Goal: Task Accomplishment & Management: Complete application form

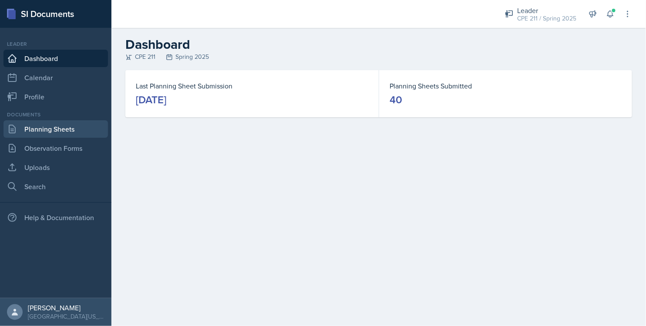
click at [47, 125] on link "Planning Sheets" at bounding box center [55, 128] width 105 height 17
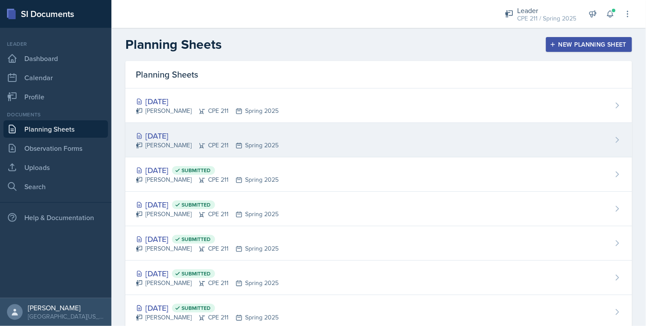
click at [209, 141] on div "[PERSON_NAME] CPE 211 Spring 2025" at bounding box center [207, 145] width 143 height 9
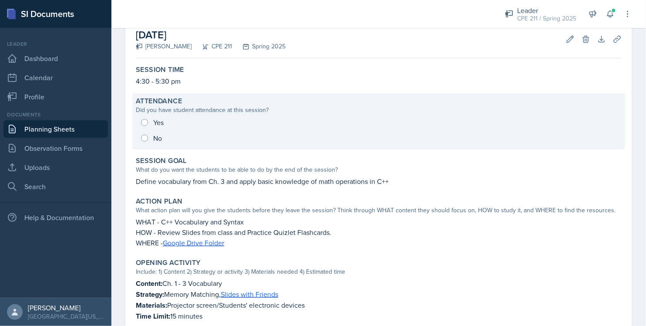
click at [149, 123] on div "Yes No" at bounding box center [379, 130] width 486 height 31
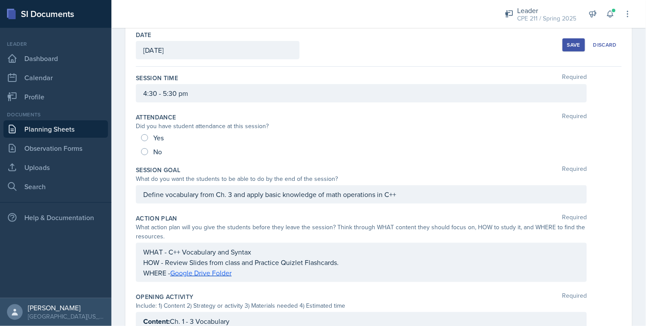
click at [152, 135] on div "Yes" at bounding box center [153, 138] width 24 height 14
click at [143, 137] on input "Yes" at bounding box center [144, 137] width 7 height 7
radio input "true"
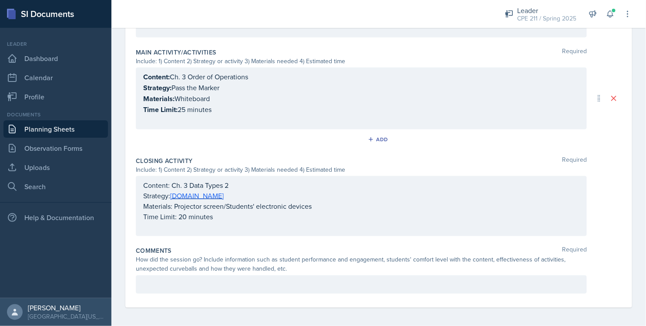
click at [279, 283] on p at bounding box center [361, 284] width 436 height 10
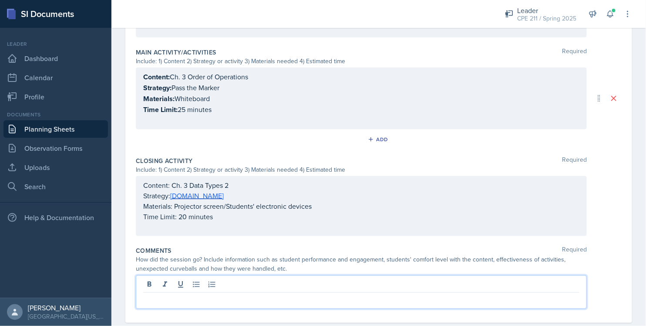
scroll to position [396, 0]
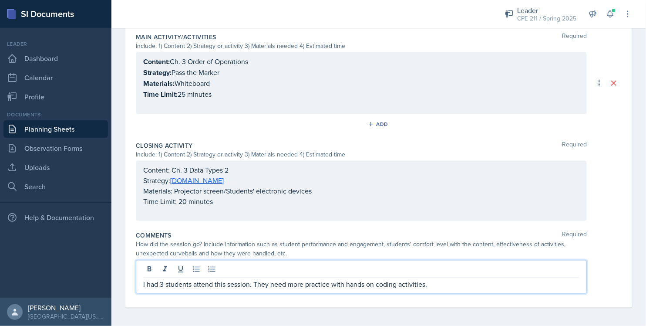
click at [587, 260] on div "I had 3 students attend this session. They need more practice with hands on cod…" at bounding box center [379, 277] width 486 height 34
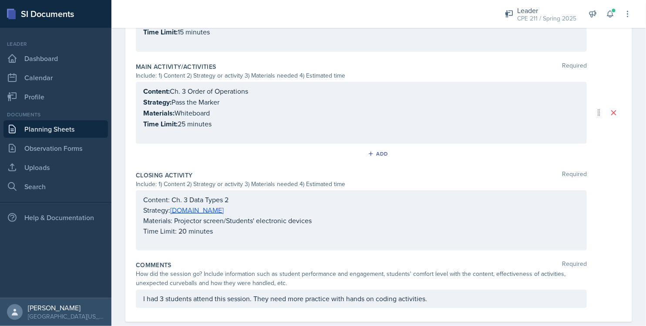
scroll to position [381, 0]
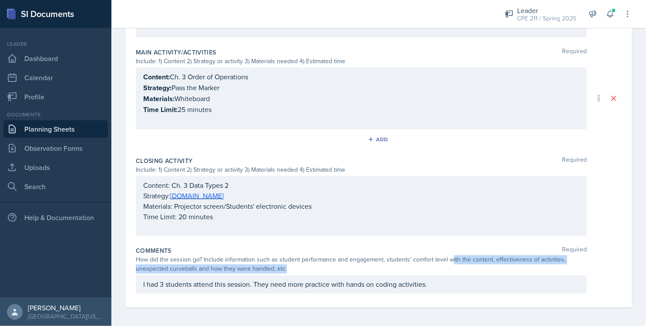
click at [448, 263] on div "How did the session go? Include information such as student performance and eng…" at bounding box center [361, 264] width 451 height 18
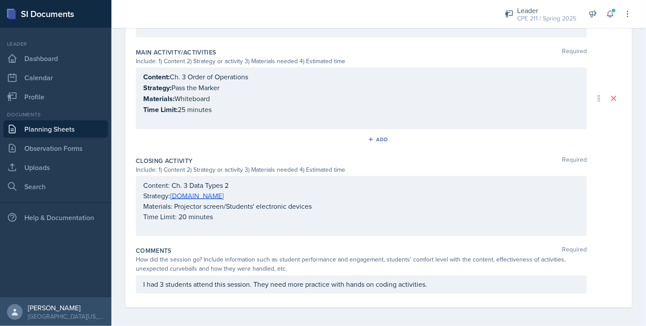
click at [454, 276] on div "I had 3 students attend this session. They need more practice with hands on cod…" at bounding box center [361, 284] width 451 height 18
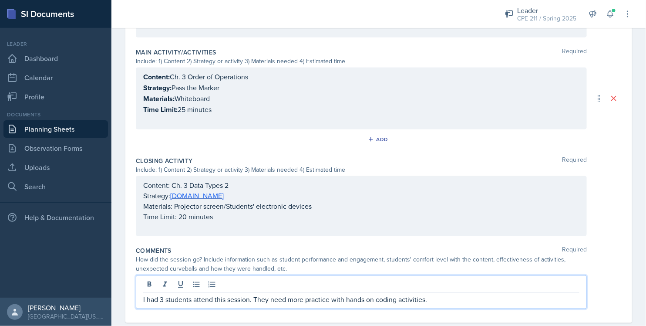
scroll to position [396, 0]
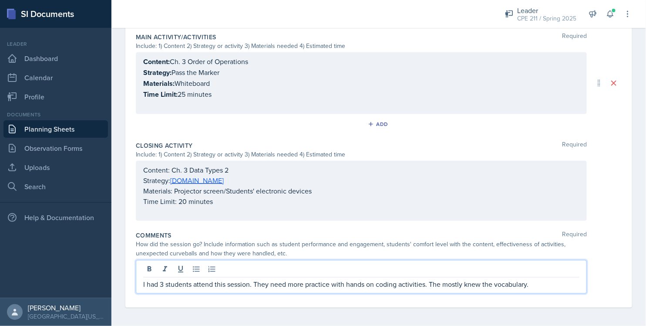
click at [453, 282] on p "I had 3 students attend this session. They need more practice with hands on cod…" at bounding box center [361, 284] width 436 height 10
click at [538, 280] on p "I had 3 students attend this session. They need more practice with hands on cod…" at bounding box center [361, 284] width 436 height 10
click at [601, 233] on div "Comments Required" at bounding box center [379, 235] width 486 height 9
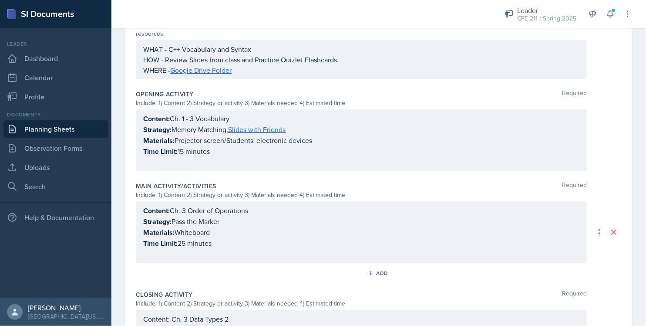
scroll to position [0, 0]
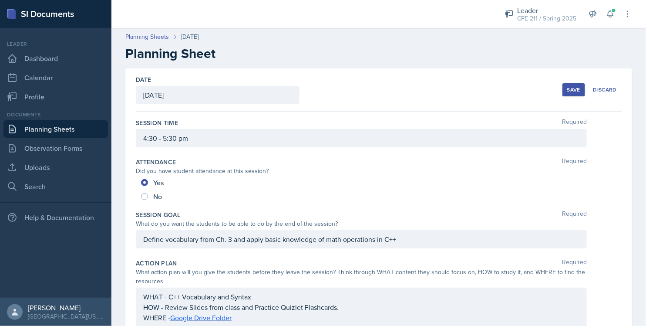
click at [567, 90] on div "Save" at bounding box center [573, 89] width 13 height 7
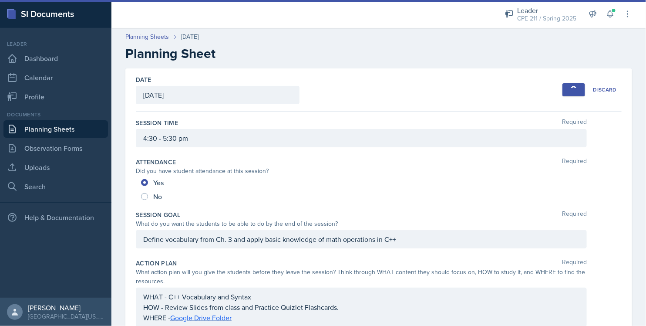
click at [97, 122] on link "Planning Sheets" at bounding box center [55, 128] width 105 height 17
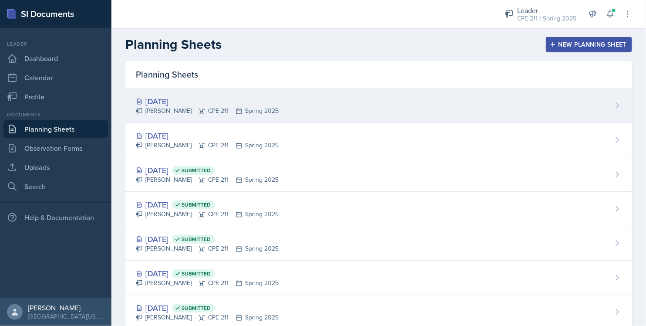
click at [297, 95] on div "[DATE] [PERSON_NAME] CPE 211 Spring 2025" at bounding box center [378, 105] width 507 height 34
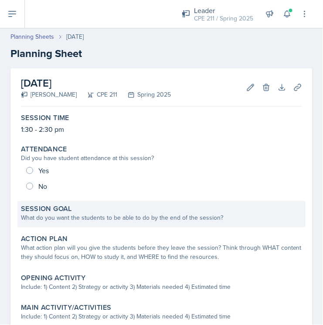
click at [94, 216] on div "What do you want the students to be able to do by the end of the session?" at bounding box center [161, 217] width 281 height 9
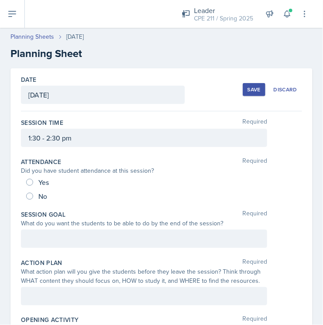
click at [143, 235] on div at bounding box center [144, 239] width 246 height 18
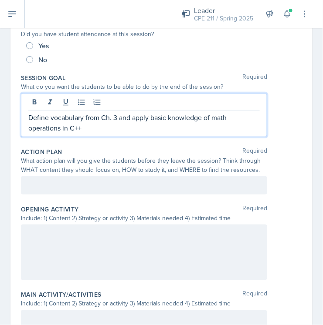
scroll to position [145, 0]
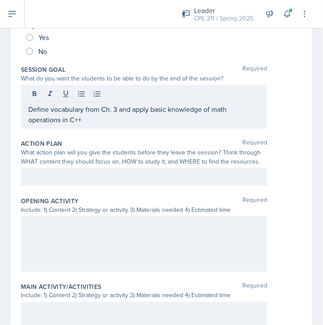
click at [98, 246] on div at bounding box center [144, 244] width 246 height 56
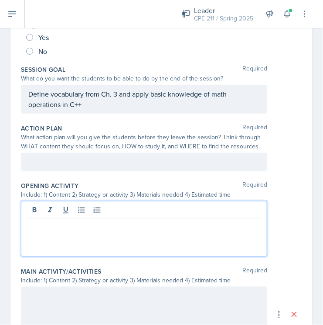
scroll to position [160, 0]
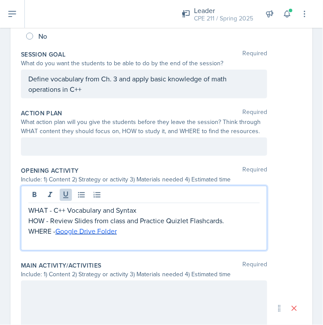
click at [122, 148] on p at bounding box center [143, 147] width 231 height 10
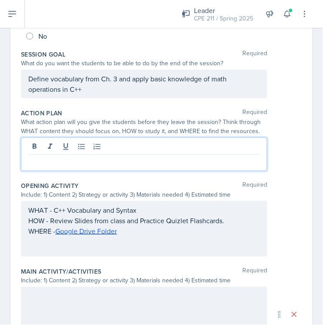
scroll to position [175, 0]
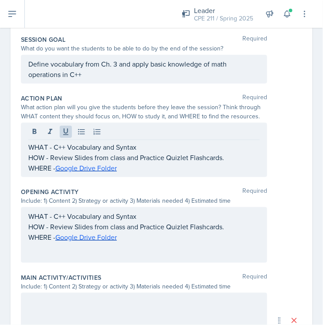
click at [199, 244] on div "WHAT - C++ Vocabulary and Syntax HOW - Review Slides from class and Practice Qu…" at bounding box center [143, 232] width 231 height 42
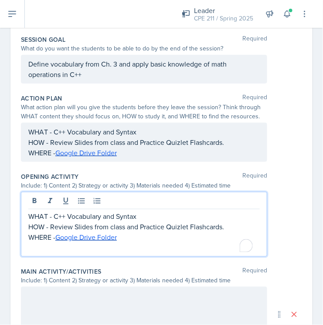
scroll to position [160, 0]
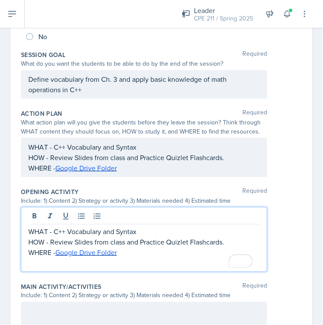
click at [203, 258] on p "To enrich screen reader interactions, please activate Accessibility in Grammarl…" at bounding box center [143, 263] width 231 height 10
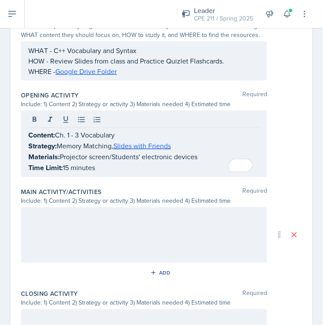
click at [149, 240] on div at bounding box center [144, 235] width 246 height 56
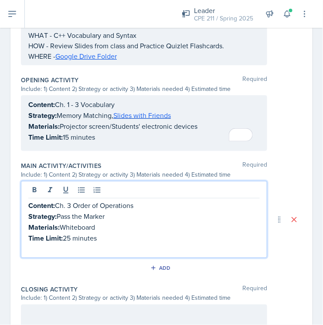
click at [131, 249] on p at bounding box center [143, 249] width 231 height 10
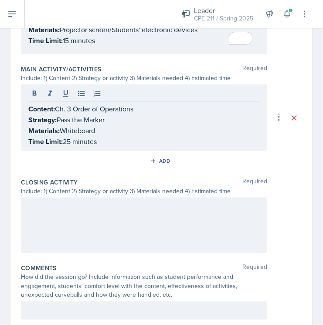
click at [99, 225] on div at bounding box center [144, 226] width 246 height 56
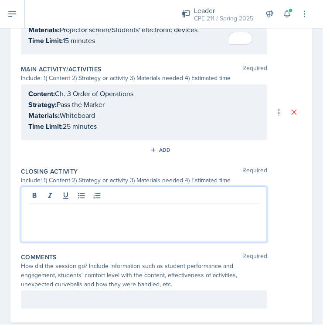
scroll to position [384, 0]
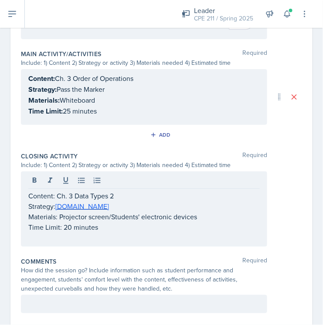
click at [116, 244] on div "Content: Ch. 3 Data Types 2 Strategy: [DOMAIN_NAME] Materials: Projector screen…" at bounding box center [144, 209] width 246 height 75
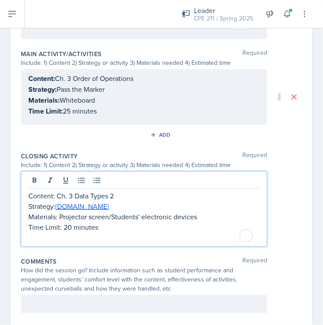
click at [115, 241] on p "To enrich screen reader interactions, please activate Accessibility in Grammarl…" at bounding box center [143, 238] width 231 height 10
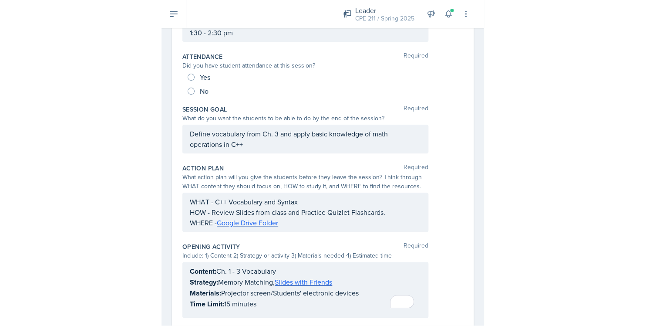
scroll to position [0, 0]
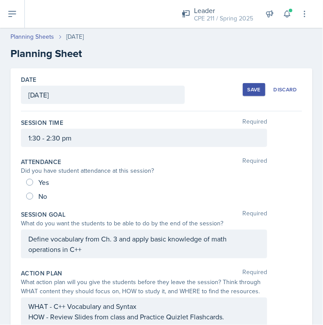
click at [247, 91] on div "Save" at bounding box center [253, 89] width 13 height 7
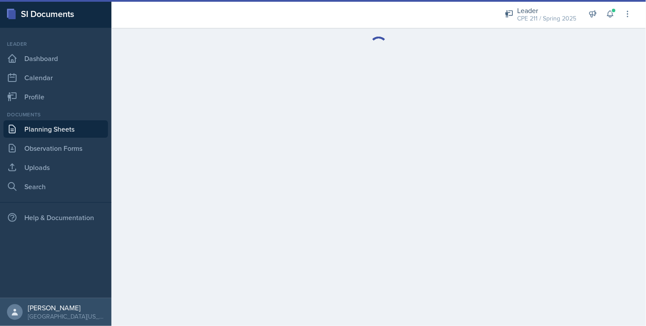
click at [68, 135] on link "Planning Sheets" at bounding box center [55, 128] width 105 height 17
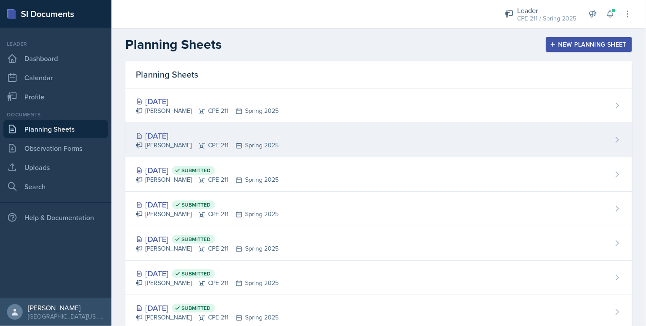
click at [189, 134] on div "[DATE]" at bounding box center [207, 136] width 143 height 12
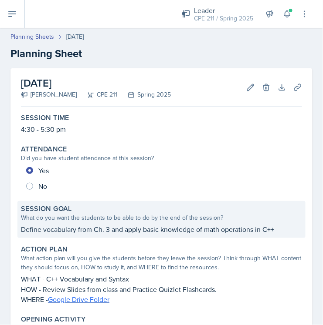
click at [143, 237] on div "Session Goal What do you want the students to be able to do by the end of the s…" at bounding box center [161, 219] width 288 height 37
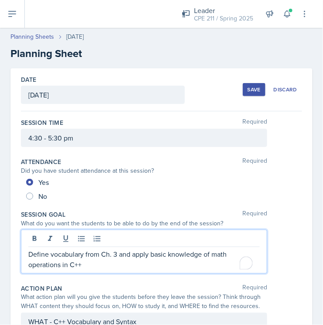
drag, startPoint x: 168, startPoint y: 252, endPoint x: 31, endPoint y: 252, distance: 136.8
click at [31, 252] on p "Define vocabulary from Ch. 3 and apply basic knowledge of math operations in C++" at bounding box center [143, 259] width 231 height 21
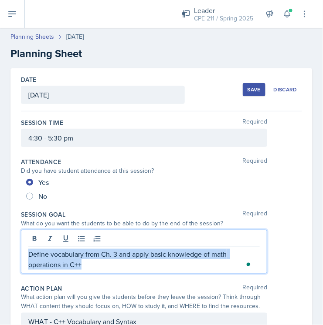
drag, startPoint x: 29, startPoint y: 253, endPoint x: 90, endPoint y: 265, distance: 61.8
click at [90, 265] on p "Define vocabulary from Ch. 3 and apply basic knowledge of math operations in C++" at bounding box center [143, 259] width 231 height 21
copy p "Define vocabulary from Ch. 3 and apply basic knowledge of math operations in C++"
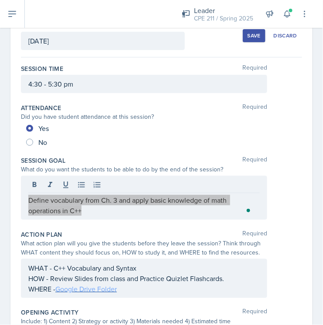
scroll to position [97, 0]
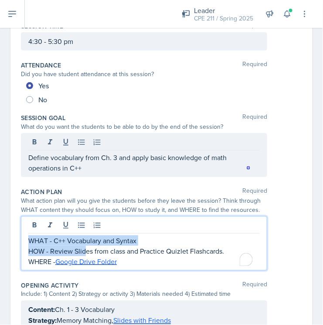
drag, startPoint x: 131, startPoint y: 247, endPoint x: 28, endPoint y: 238, distance: 103.1
click at [28, 238] on div "WHAT - C++ Vocabulary and Syntax HOW - Review Slides from class and Practice Qu…" at bounding box center [143, 251] width 231 height 31
